Goal: Task Accomplishment & Management: Register for event/course

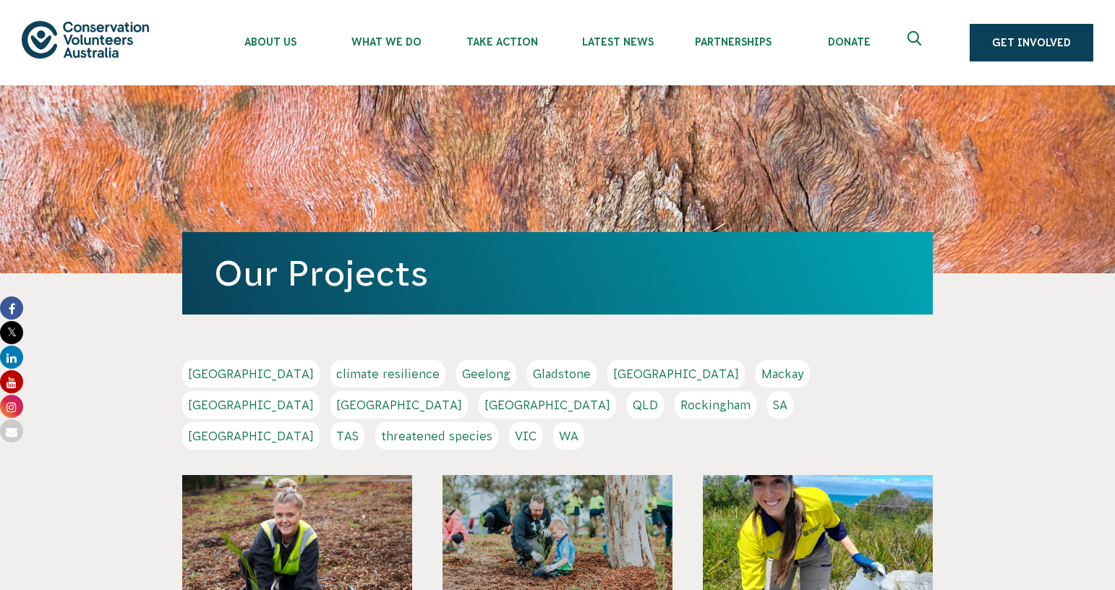
scroll to position [169, 0]
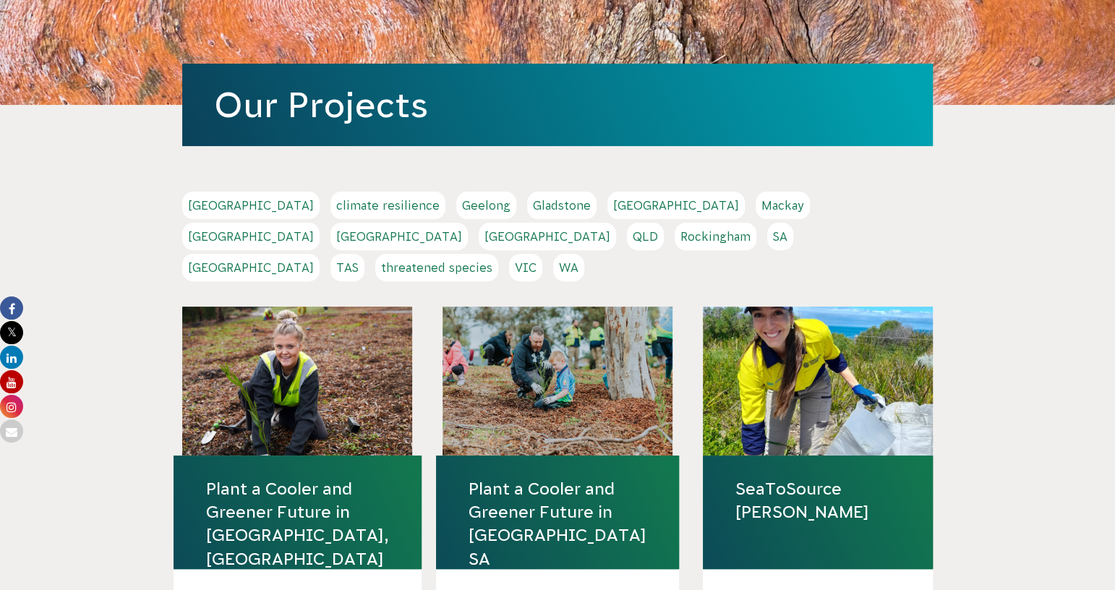
click at [664, 223] on link "QLD" at bounding box center [645, 236] width 37 height 27
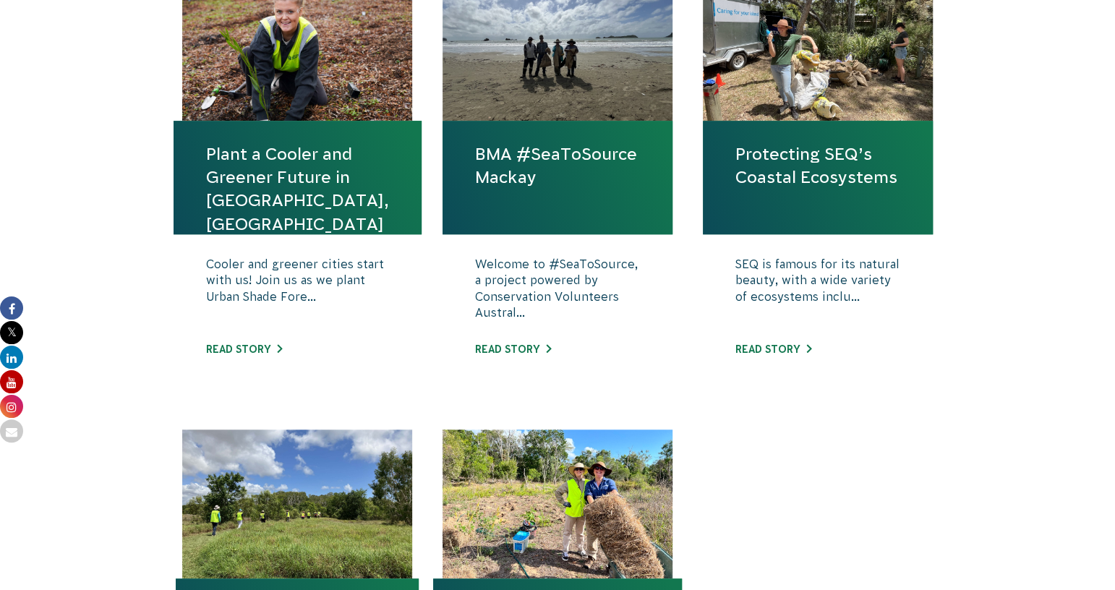
scroll to position [578, 0]
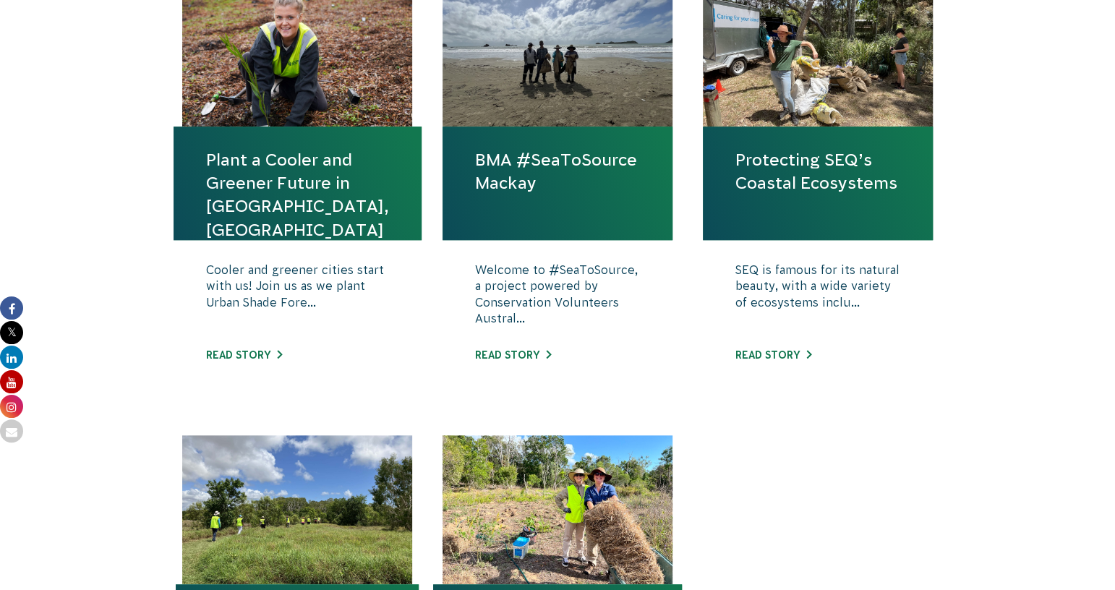
click at [285, 178] on link "Plant a Cooler and Greener Future in [GEOGRAPHIC_DATA], [GEOGRAPHIC_DATA]" at bounding box center [297, 194] width 183 height 93
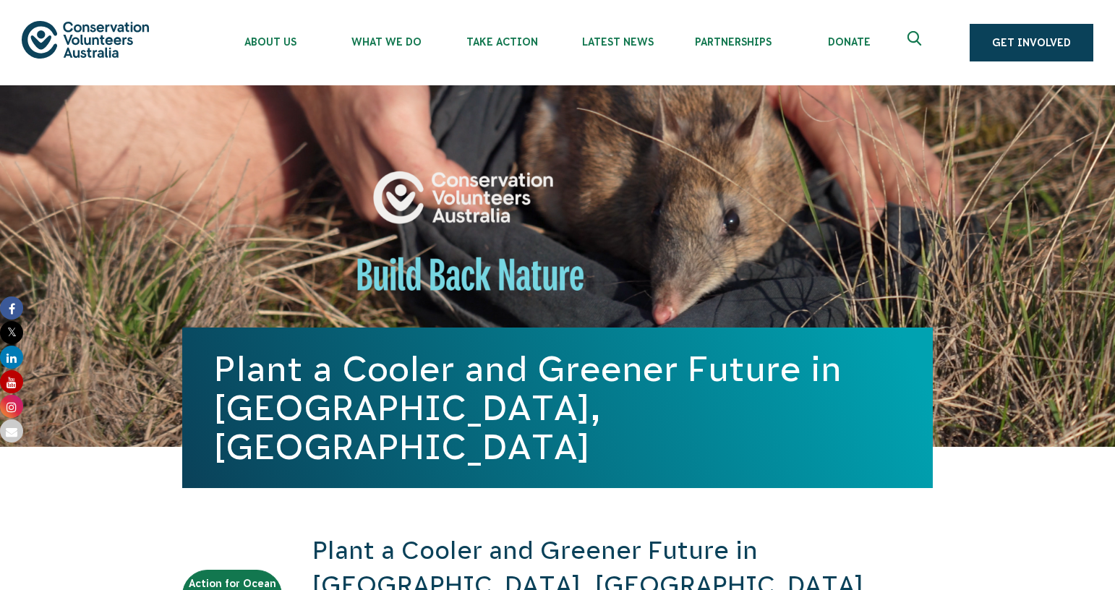
scroll to position [96, 0]
